Goal: Navigation & Orientation: Find specific page/section

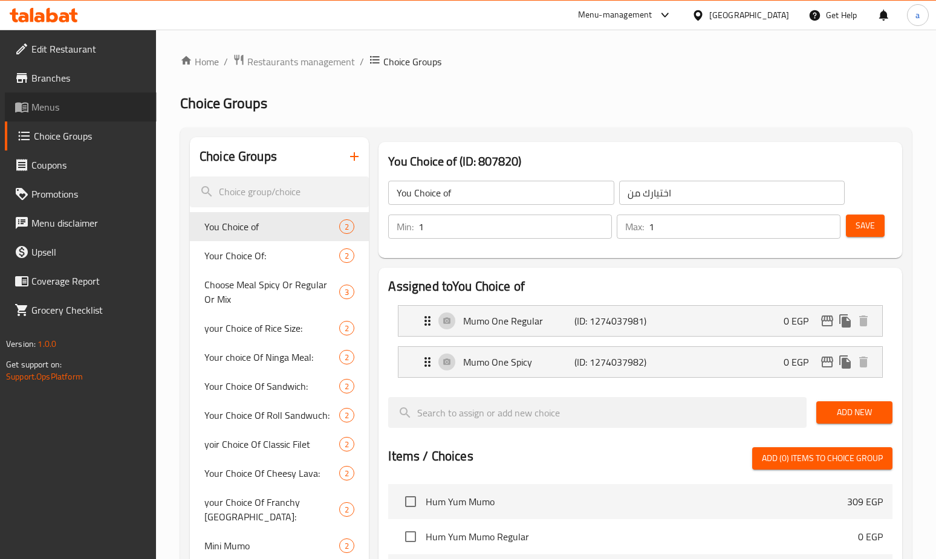
click at [31, 110] on span at bounding box center [23, 107] width 17 height 15
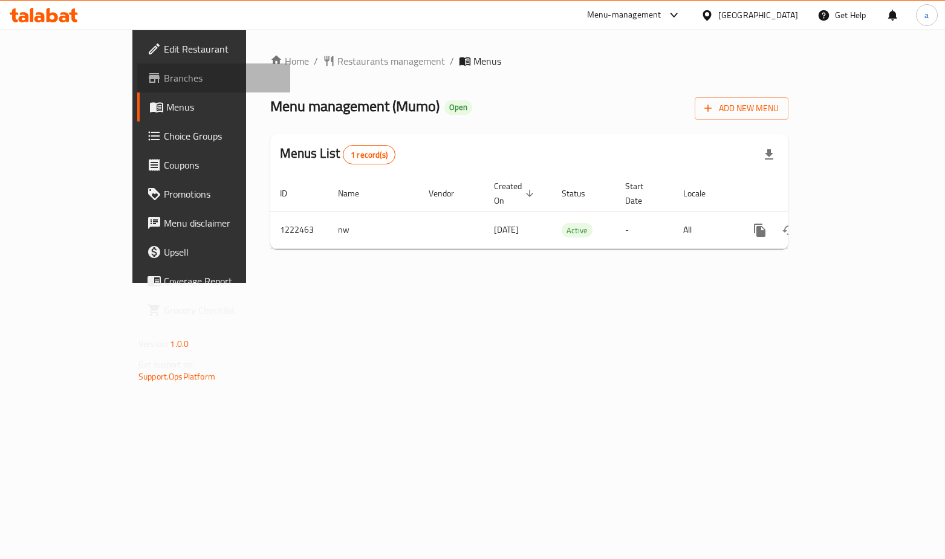
click at [164, 75] on span "Branches" at bounding box center [222, 78] width 117 height 15
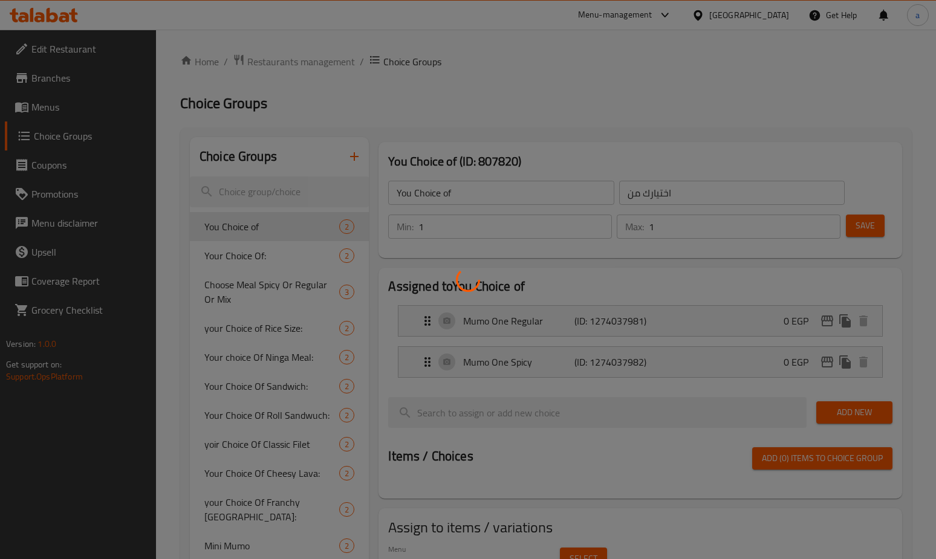
click at [75, 82] on div at bounding box center [468, 279] width 936 height 559
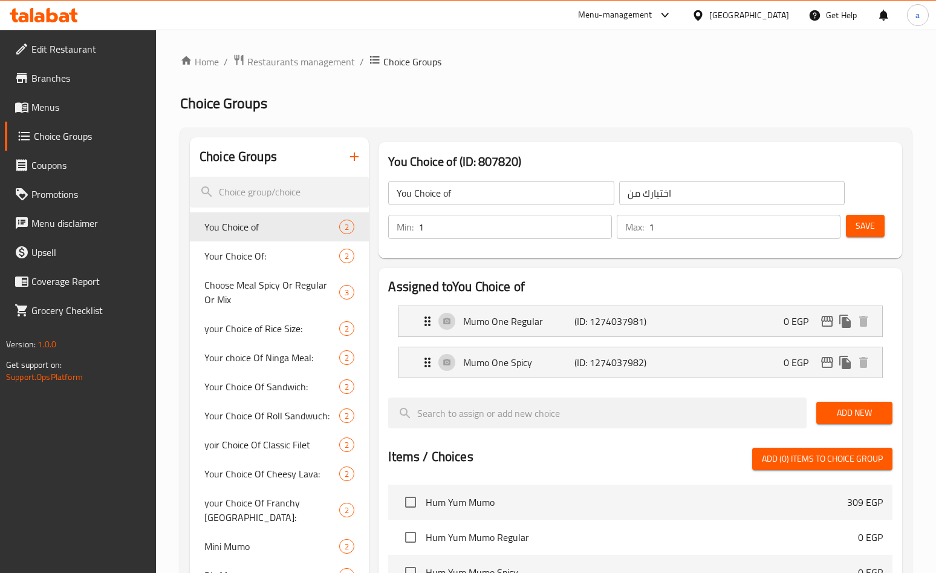
click at [41, 89] on link "Branches" at bounding box center [81, 77] width 152 height 29
